Goal: Information Seeking & Learning: Learn about a topic

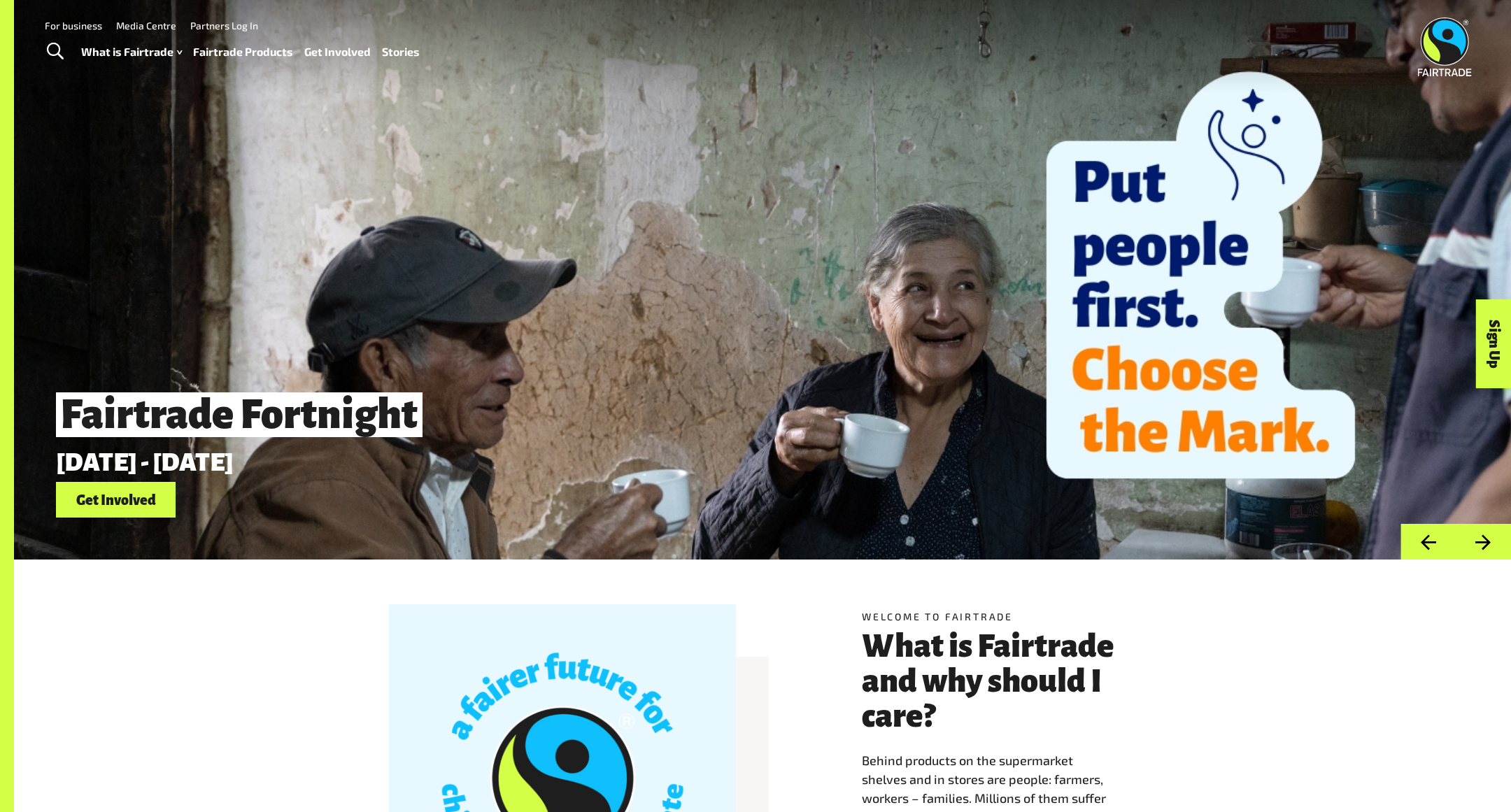
click at [230, 50] on link "Fairtrade Products" at bounding box center [243, 52] width 100 height 20
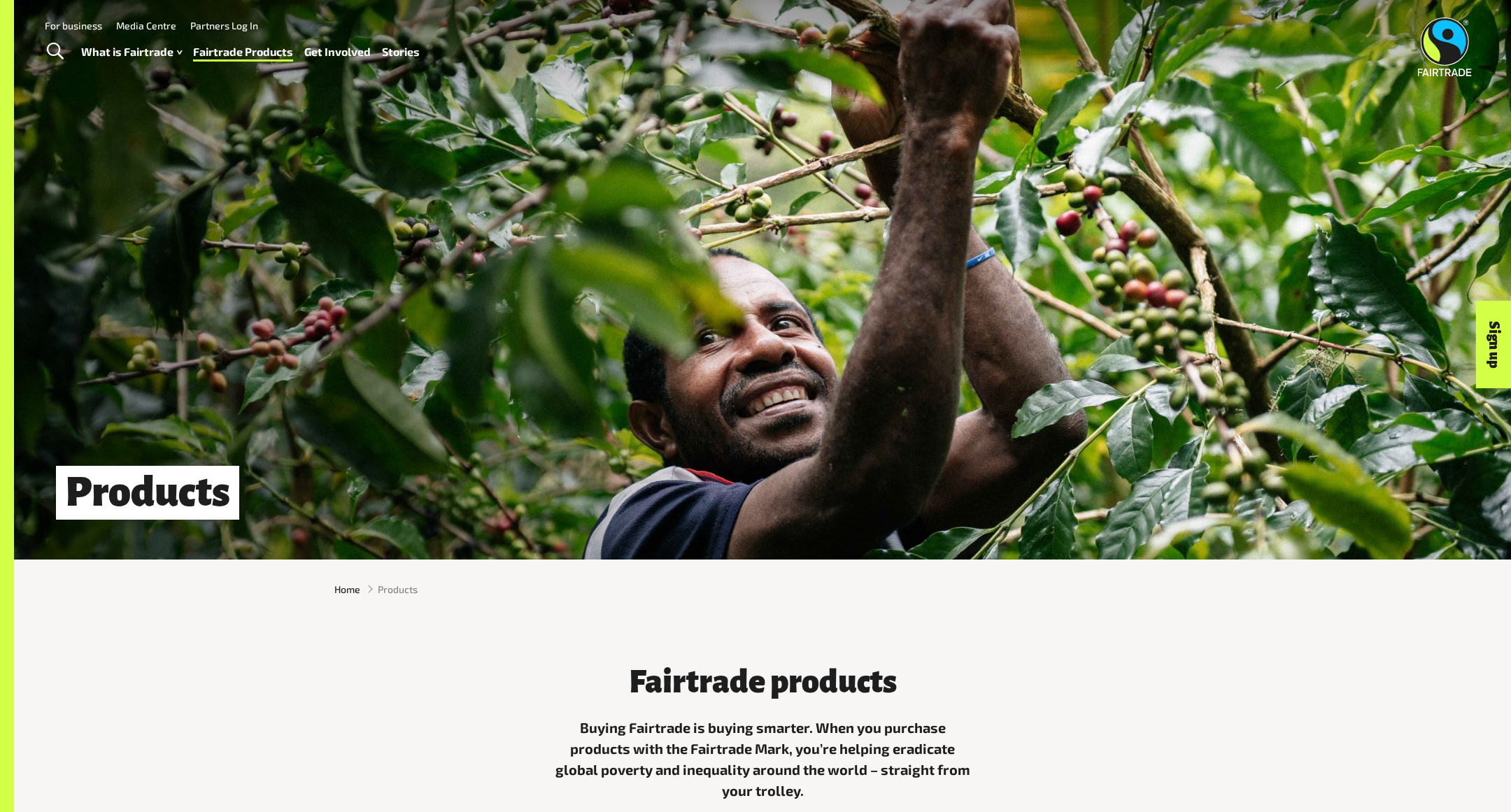
click at [341, 62] on div "What is Fairtrade How Fairtrade works Where Fairtrade works Fast facts Who we a…" at bounding box center [255, 51] width 350 height 35
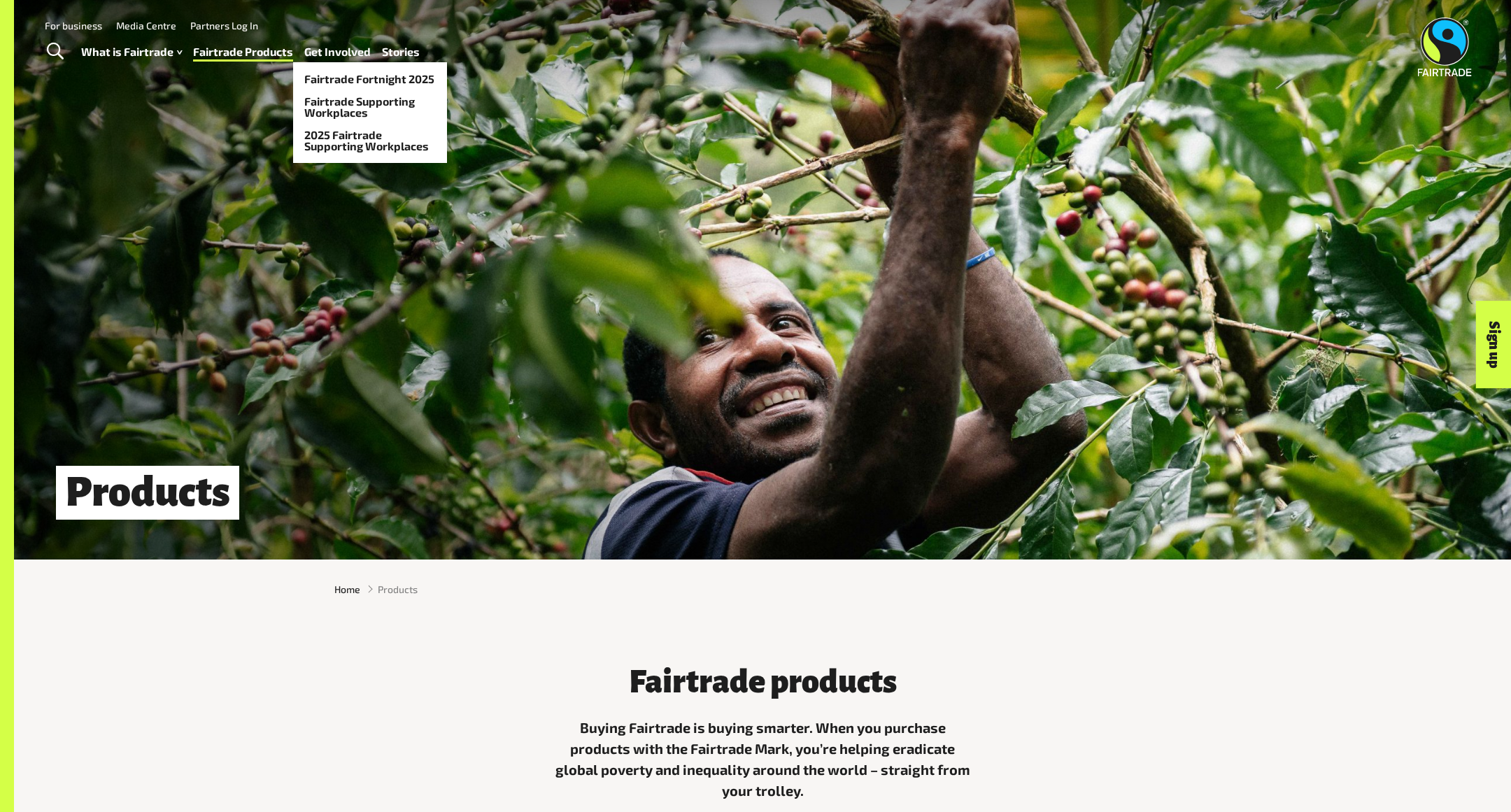
click at [340, 50] on link "Get Involved" at bounding box center [337, 52] width 66 height 20
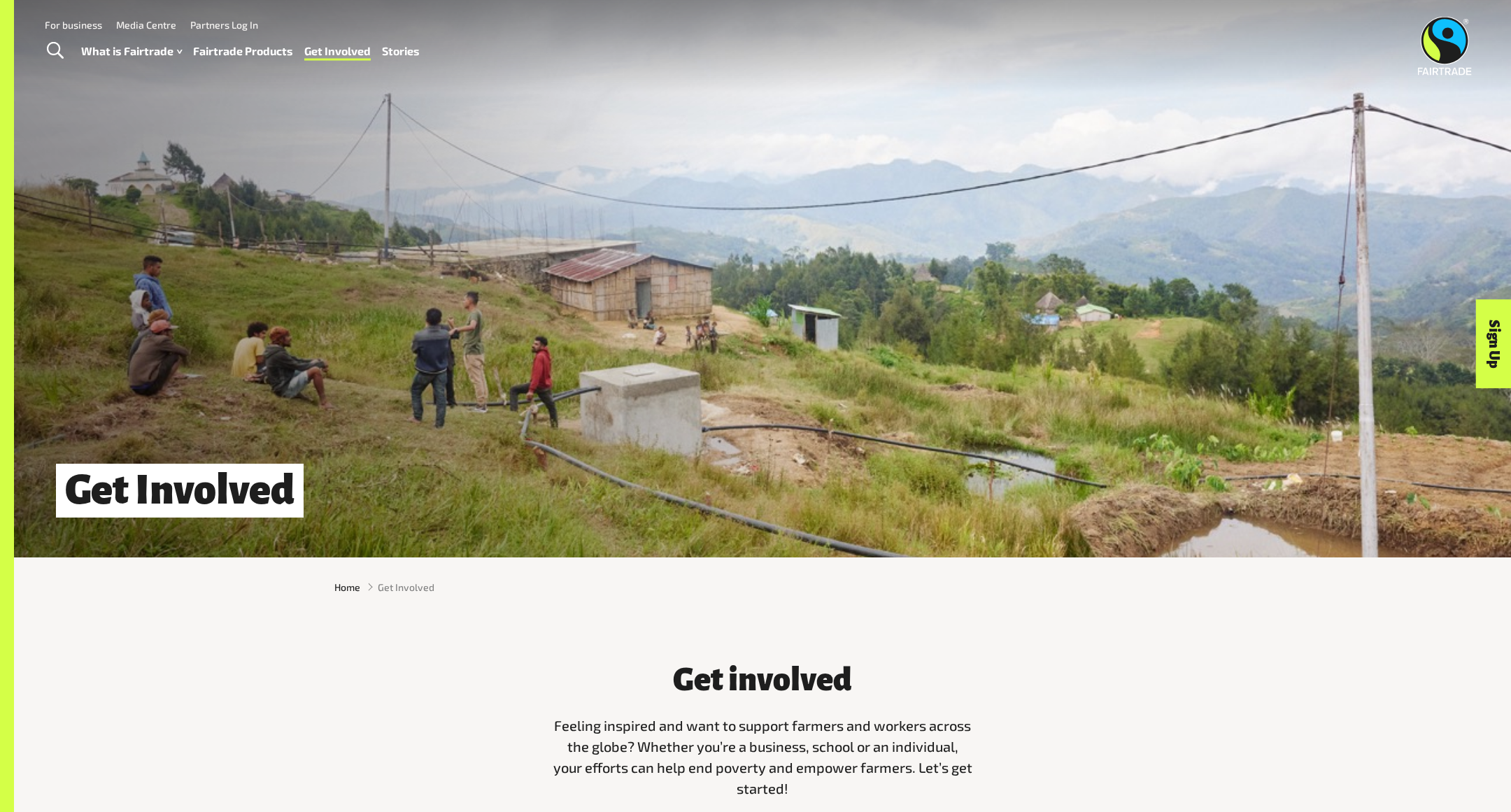
scroll to position [44, 0]
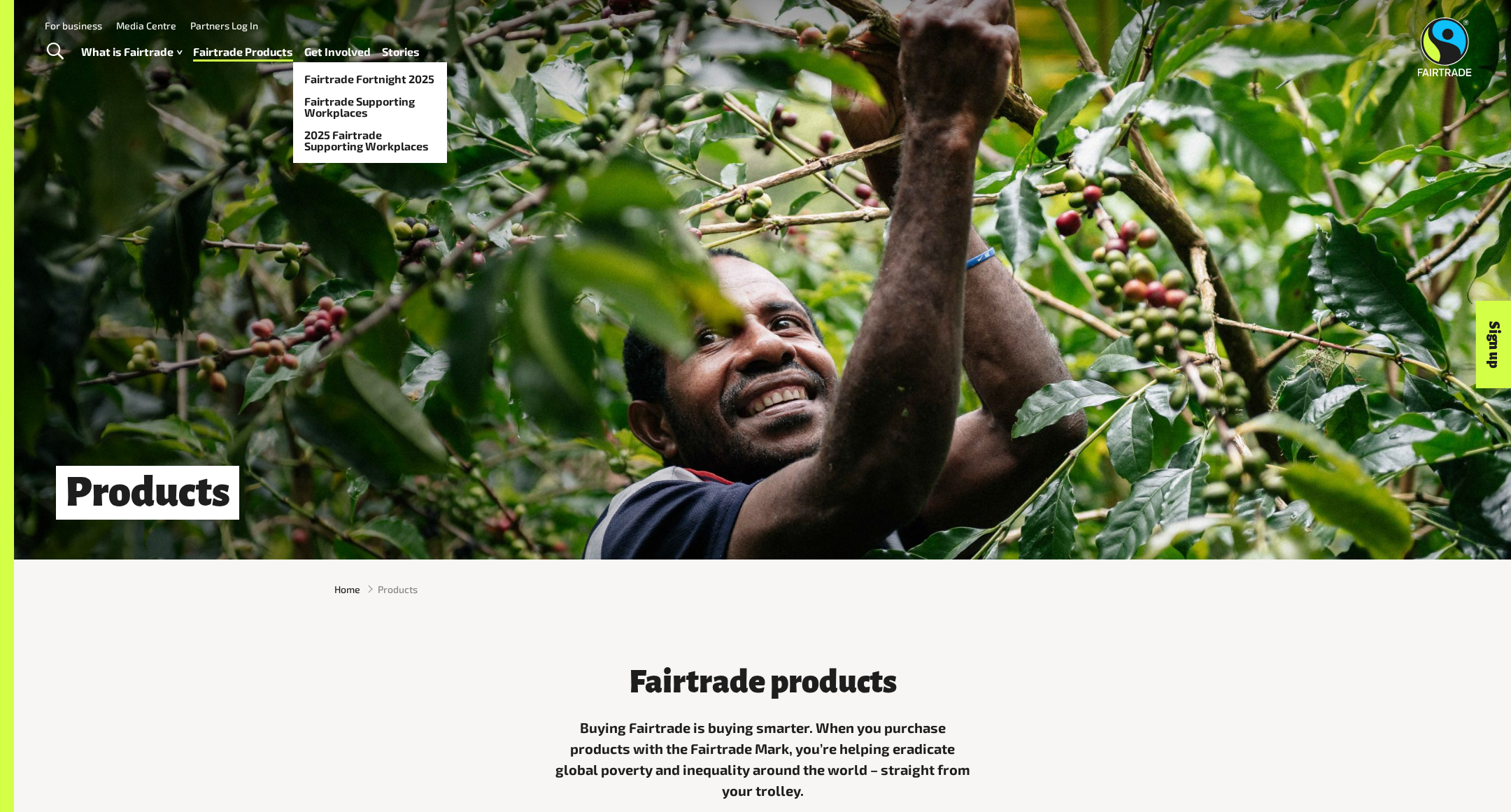
click at [349, 47] on link "Get Involved" at bounding box center [337, 52] width 66 height 20
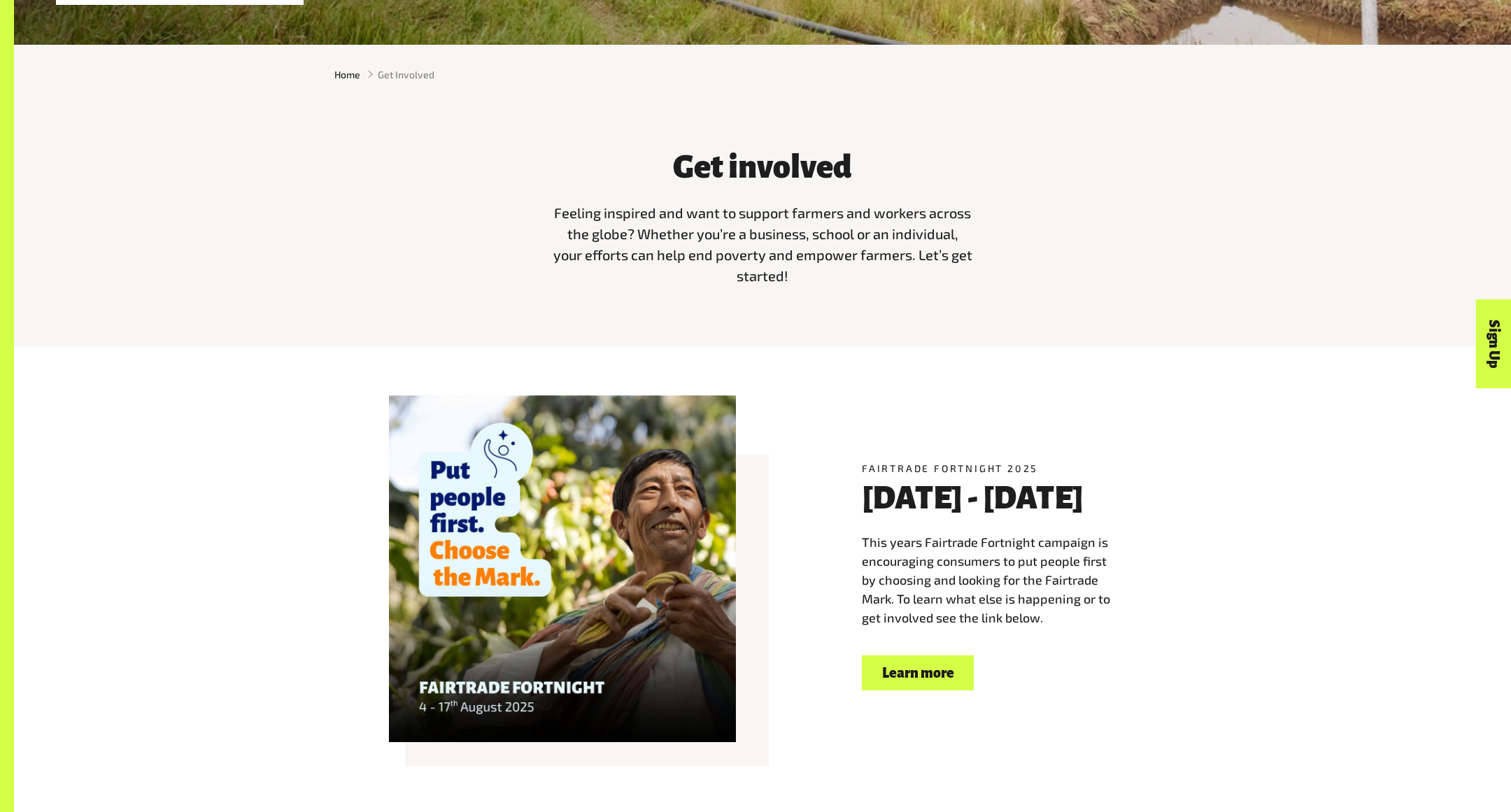
scroll to position [940, 0]
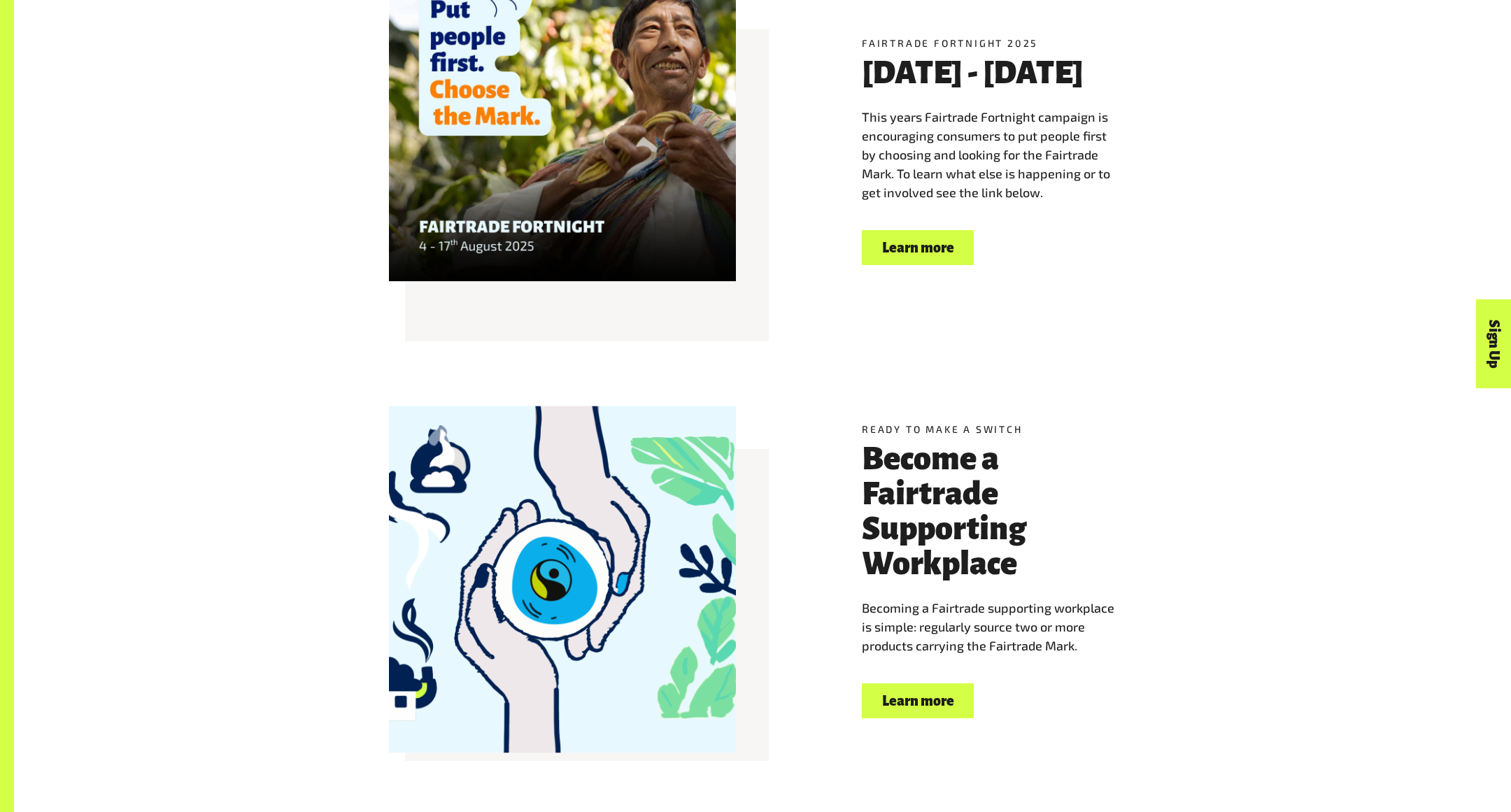
click at [907, 247] on link "Learn more" at bounding box center [918, 248] width 112 height 36
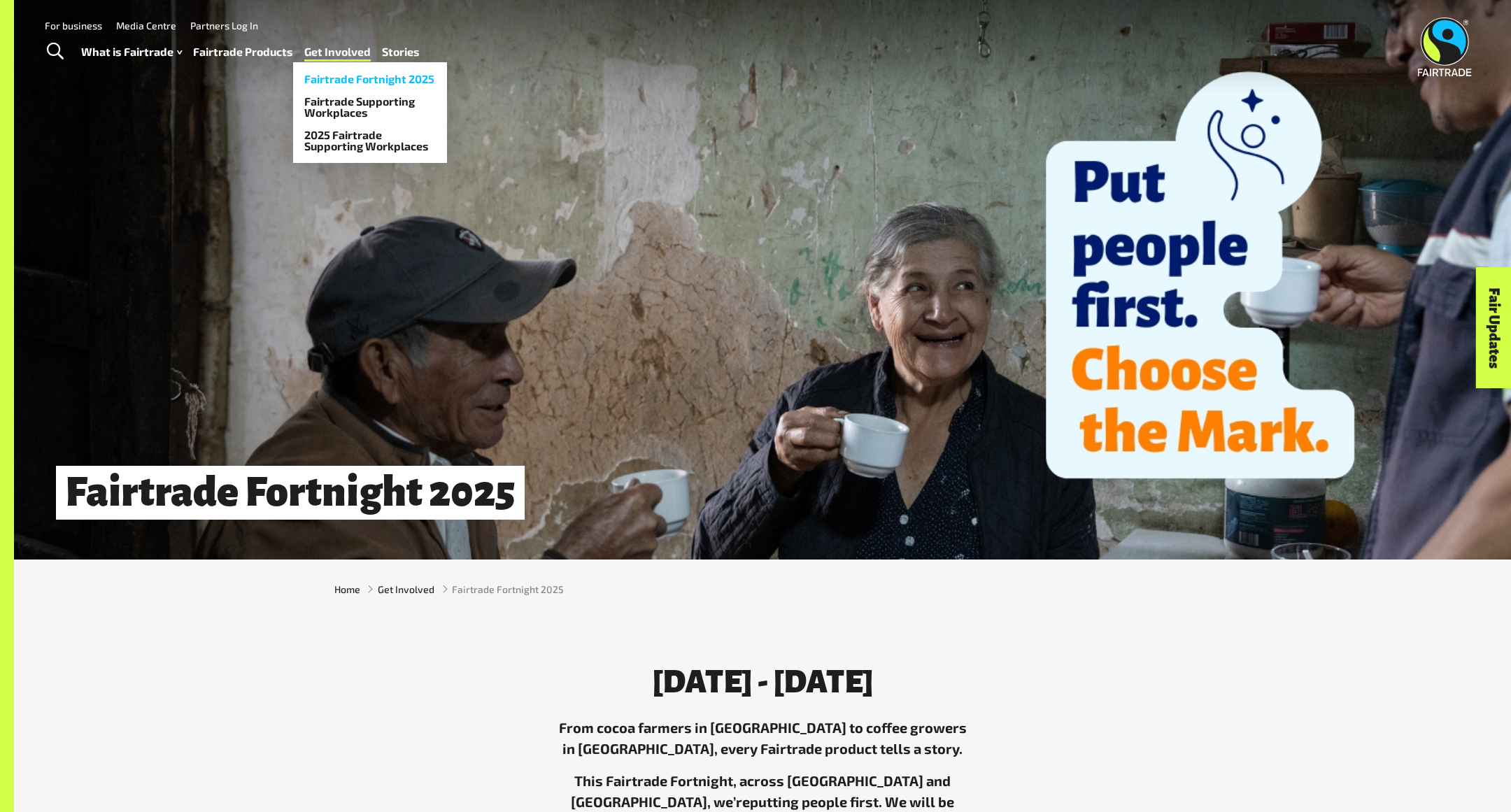
click at [337, 72] on link "Fairtrade Fortnight 2025" at bounding box center [370, 79] width 154 height 23
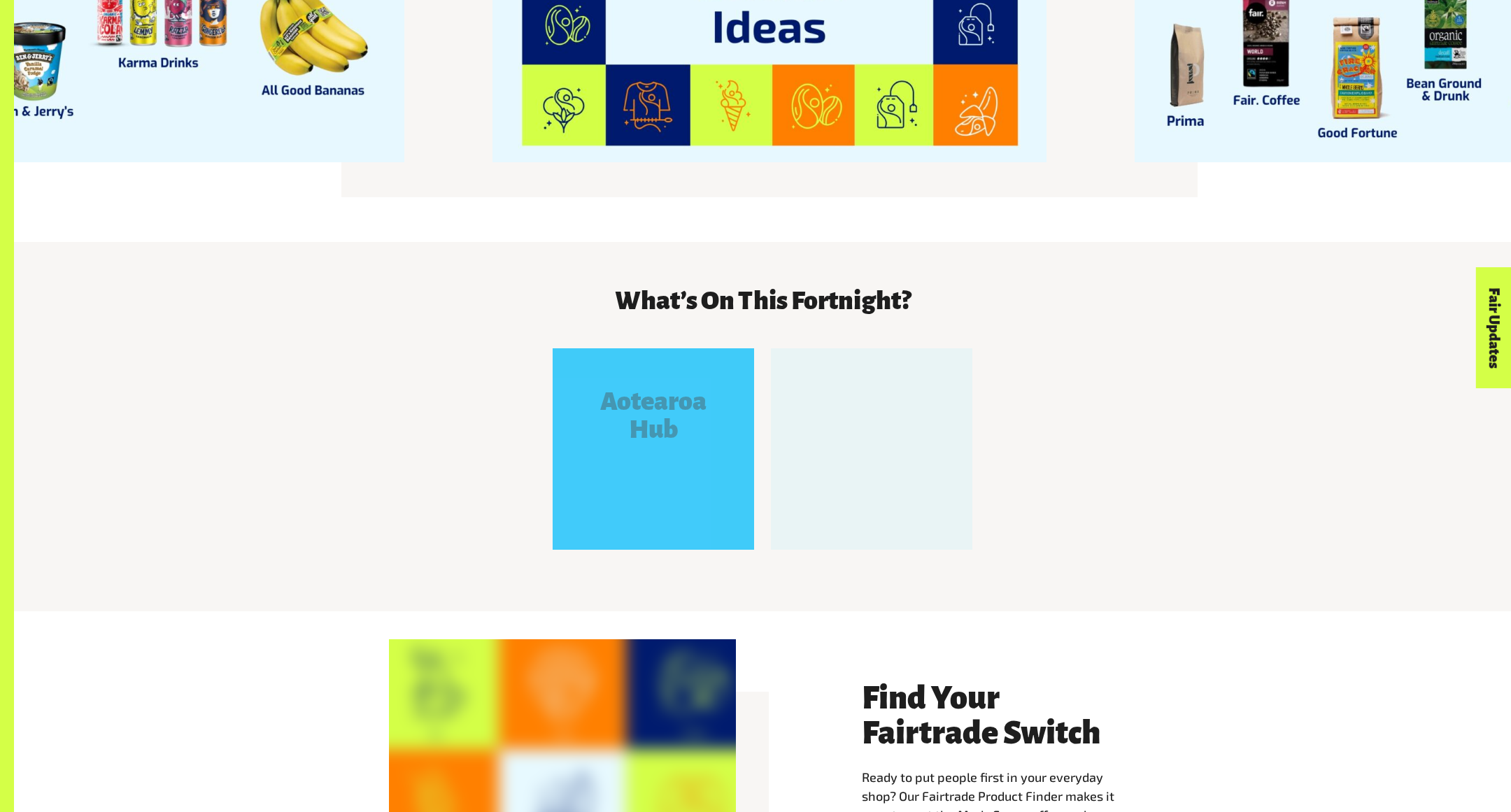
scroll to position [2138, 0]
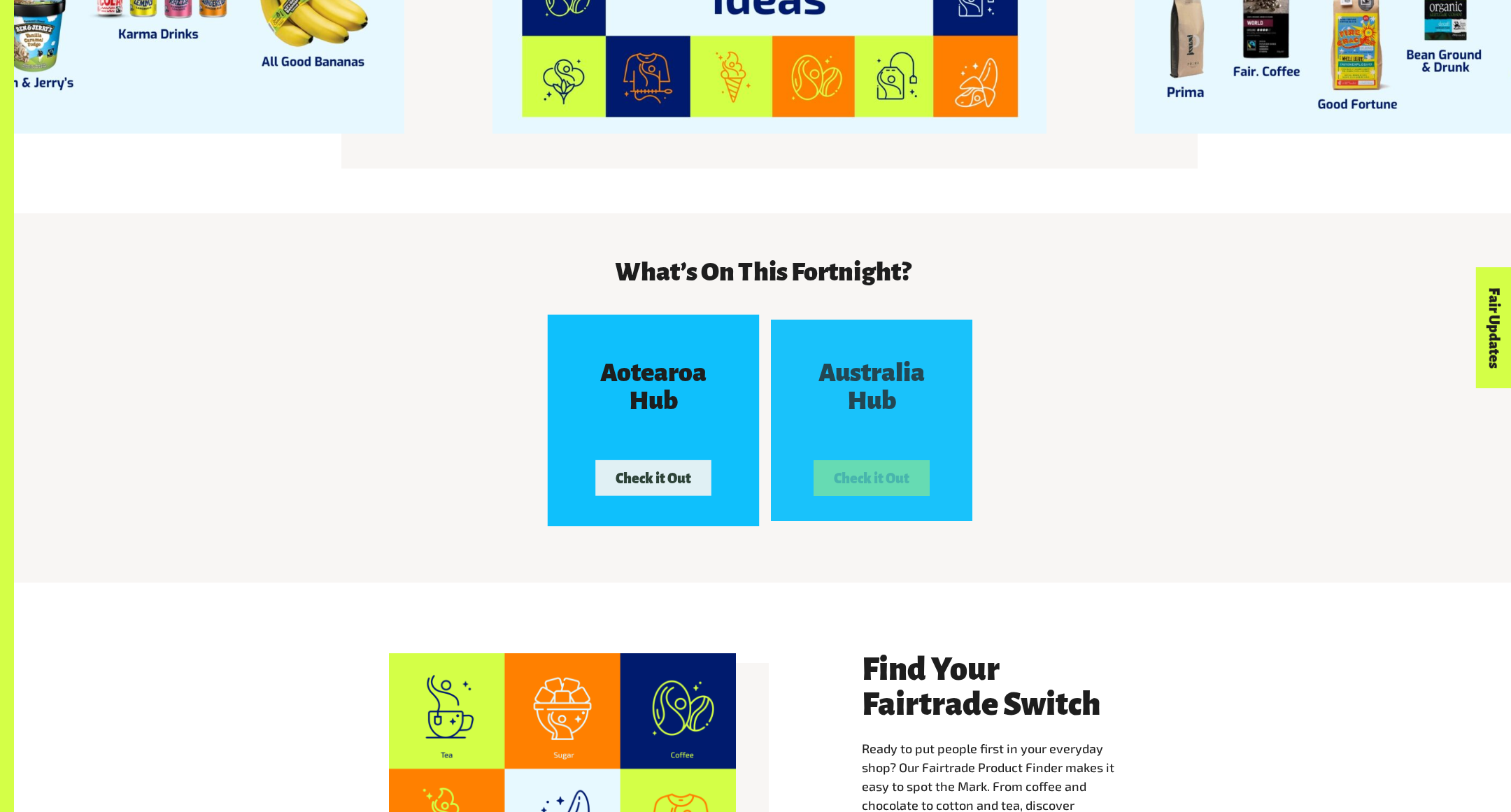
click at [700, 436] on div "Aotearoa Hub Check it Out" at bounding box center [653, 420] width 201 height 201
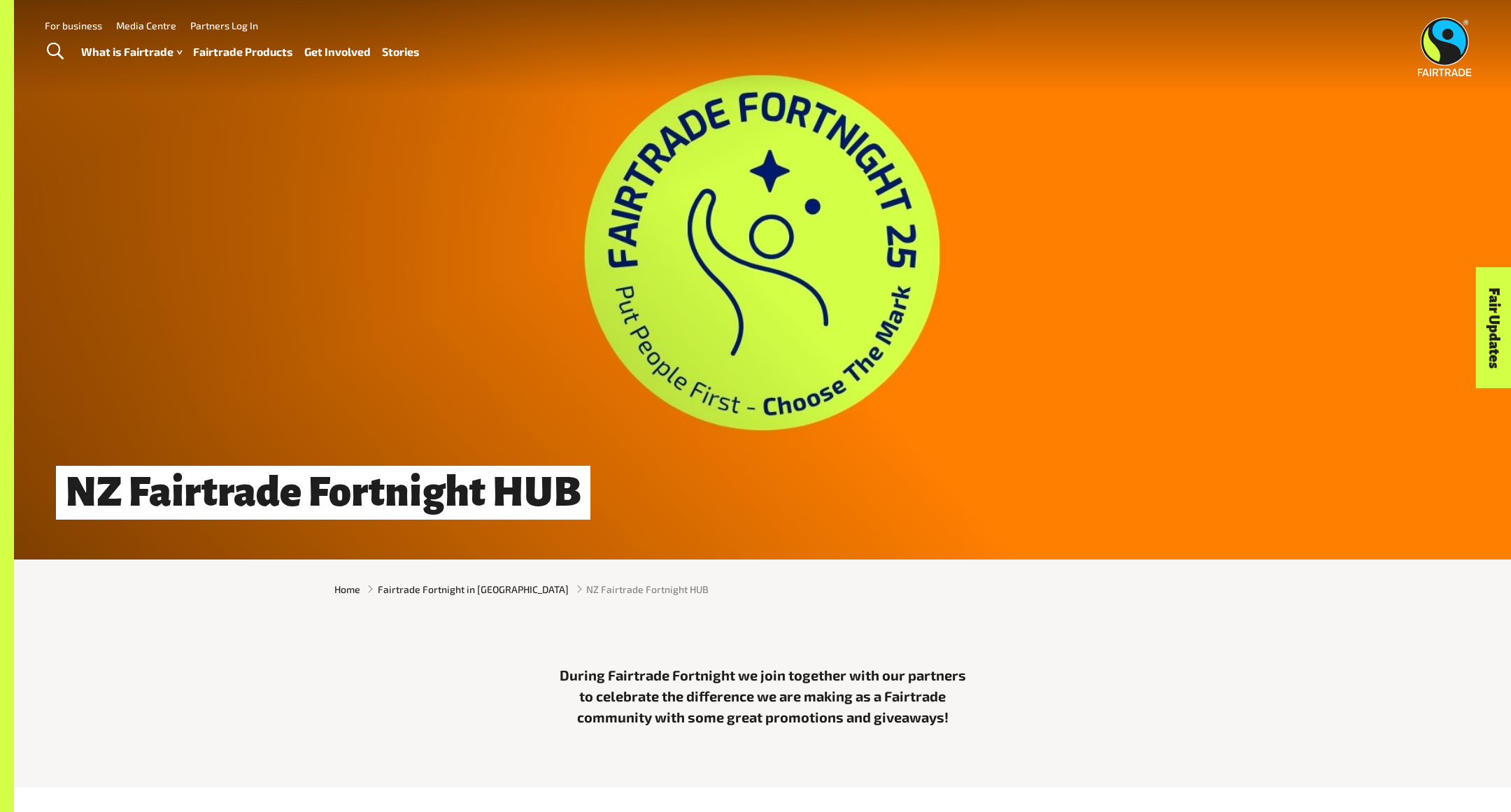
click at [593, 589] on span "NZ Fairtrade Fortnight HUB" at bounding box center [647, 589] width 122 height 15
click at [489, 591] on span "Fairtrade Fortnight in [GEOGRAPHIC_DATA]" at bounding box center [473, 589] width 191 height 15
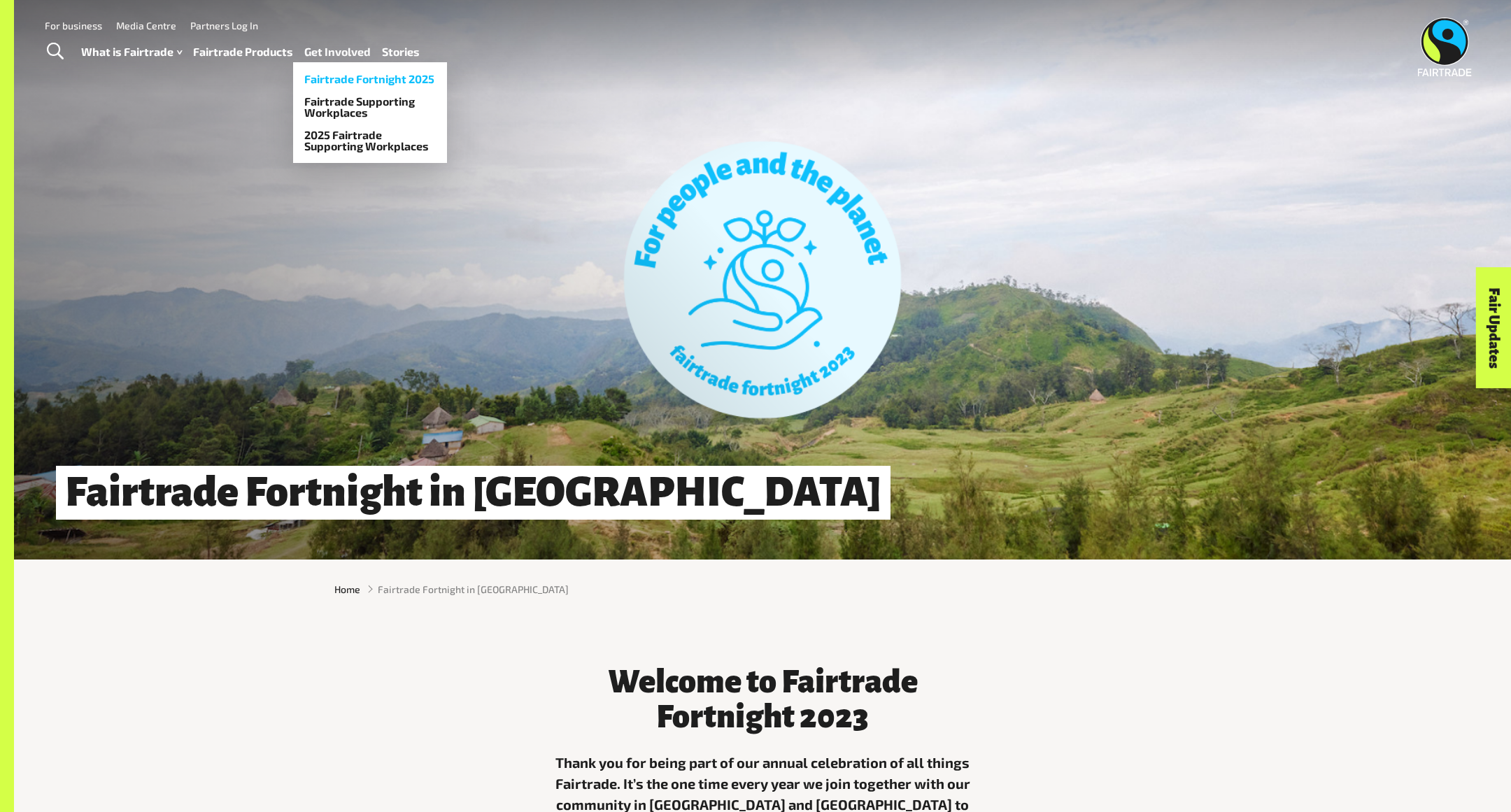
click at [347, 76] on link "Fairtrade Fortnight 2025" at bounding box center [370, 79] width 154 height 23
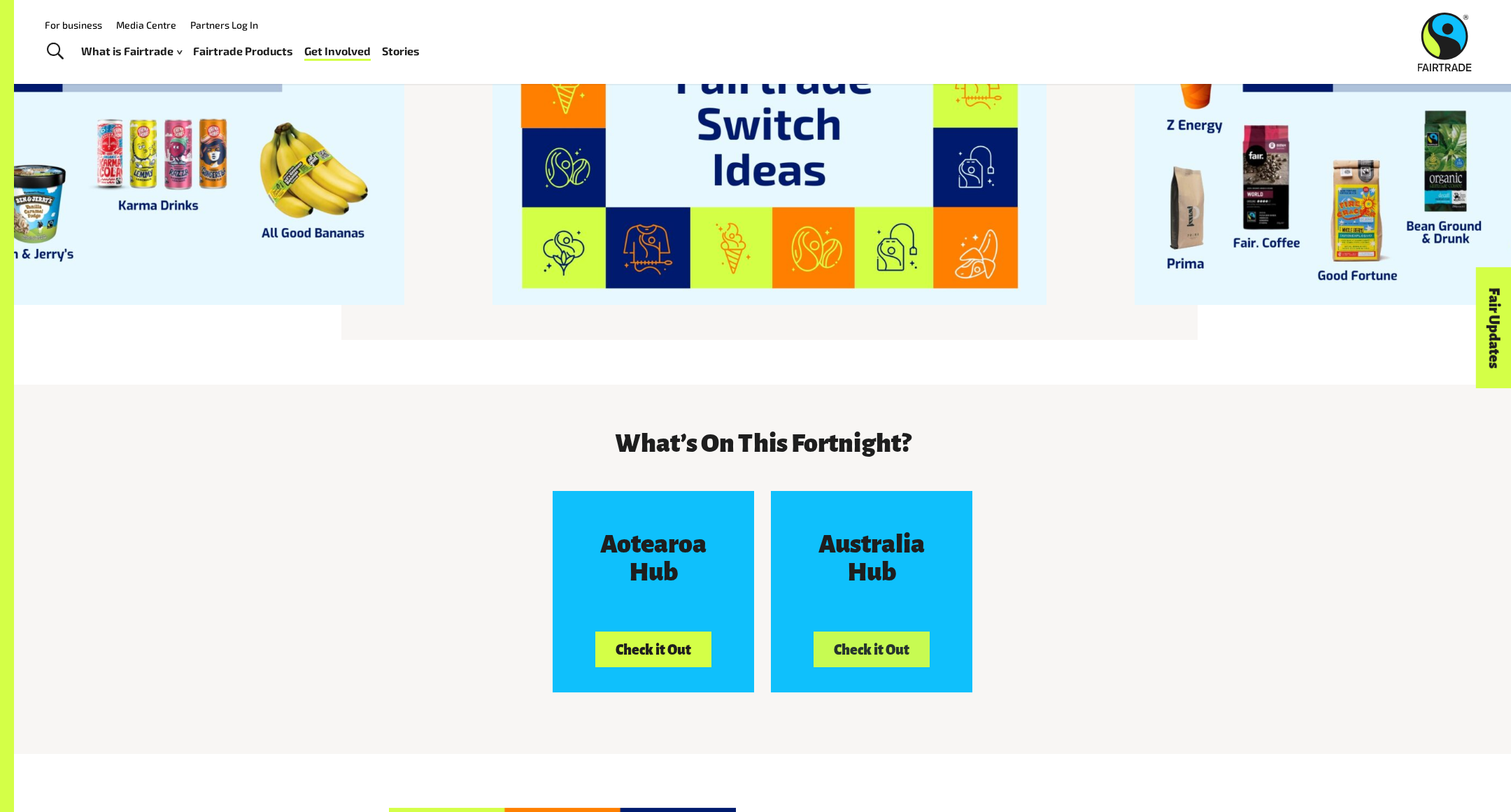
scroll to position [1937, 0]
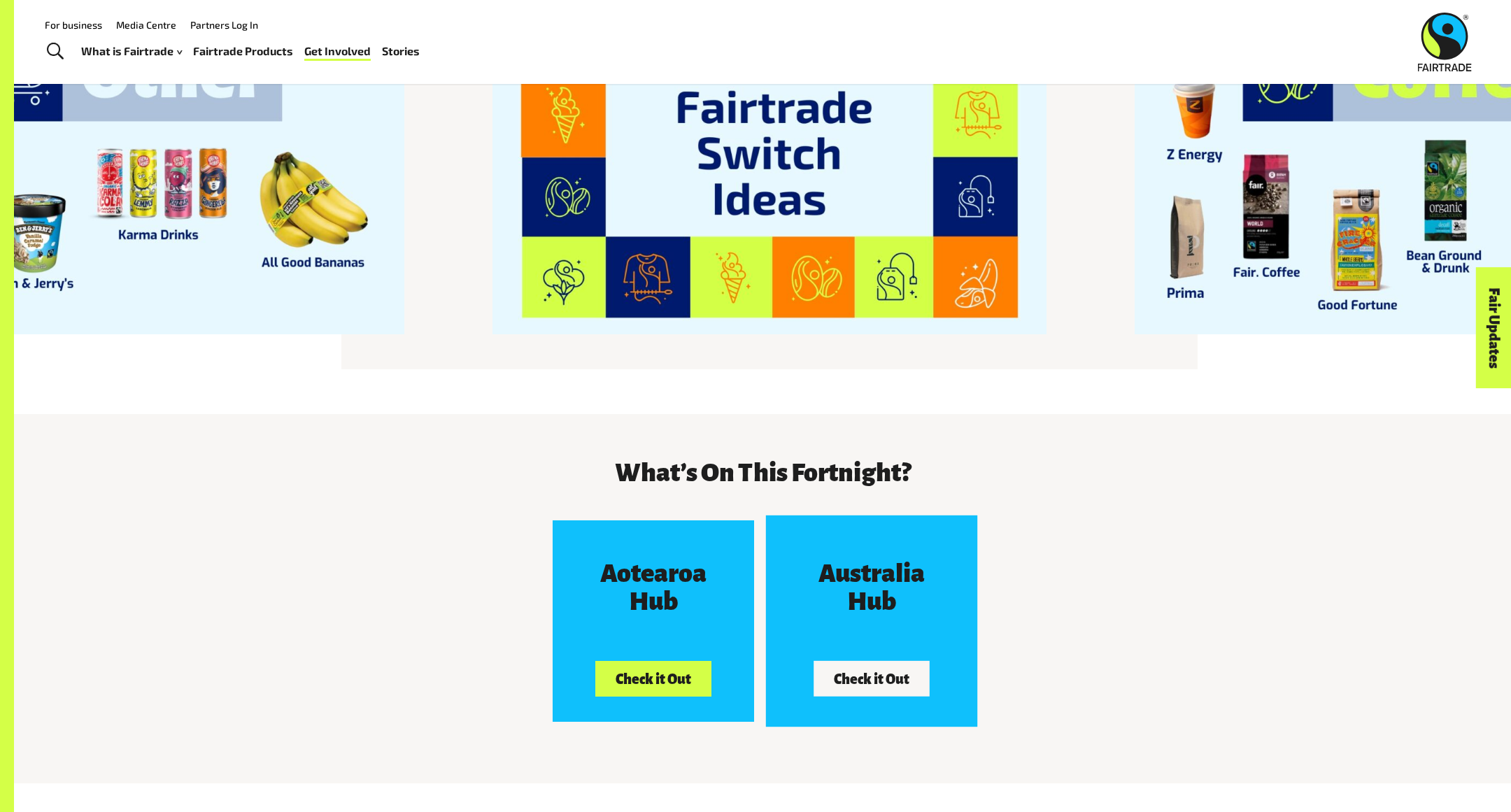
click at [872, 546] on div "Australia Hub" at bounding box center [871, 588] width 150 height 84
